Goal: Go to known website: Go to known website

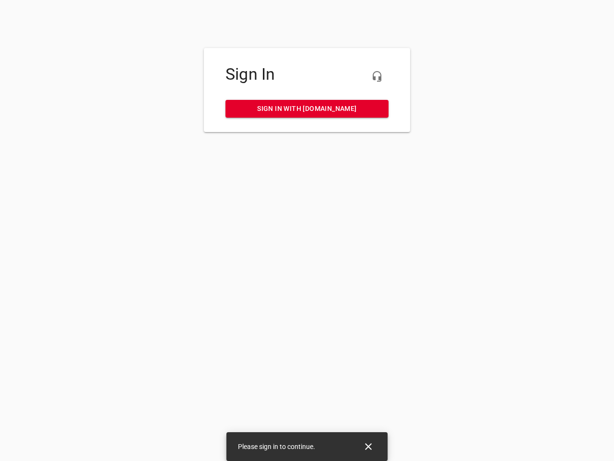
click at [377, 76] on icon "button" at bounding box center [377, 77] width 12 height 12
click at [368, 446] on icon "Close" at bounding box center [368, 446] width 7 height 7
